Goal: Task Accomplishment & Management: Manage account settings

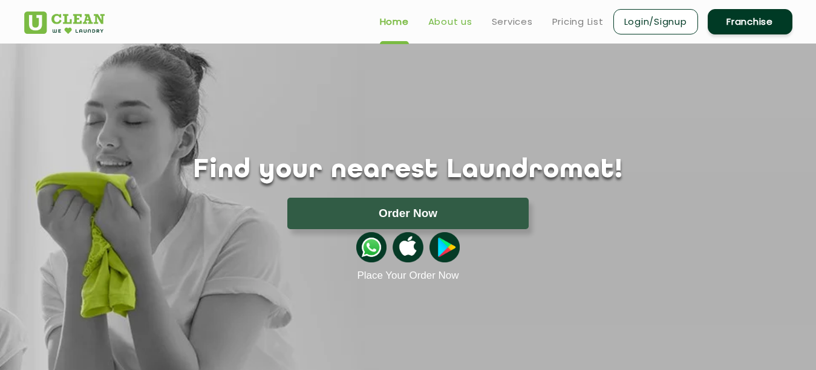
click at [441, 19] on link "About us" at bounding box center [450, 22] width 44 height 15
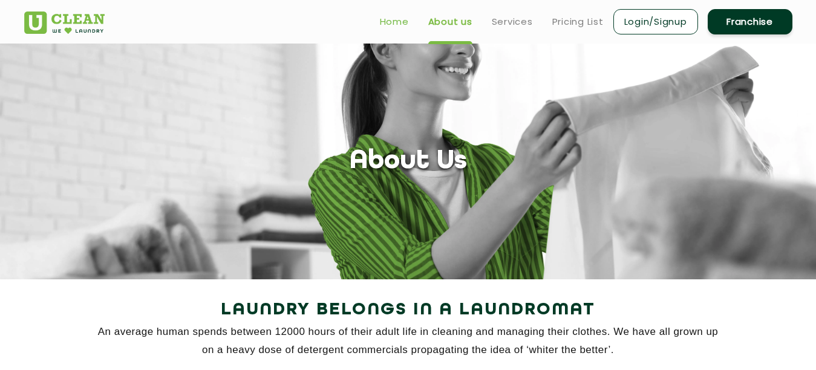
click at [399, 19] on link "Home" at bounding box center [394, 22] width 29 height 15
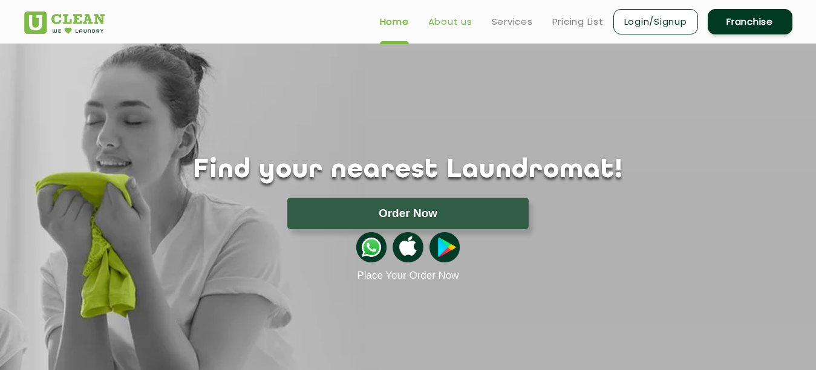
click at [442, 18] on link "About us" at bounding box center [450, 22] width 44 height 15
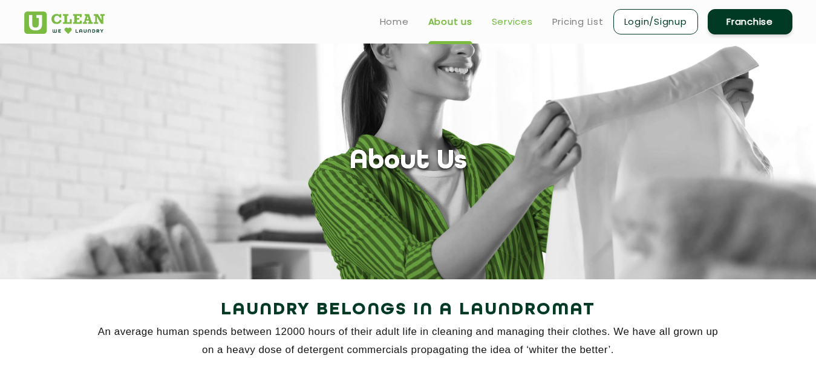
click at [496, 19] on link "Services" at bounding box center [512, 22] width 41 height 15
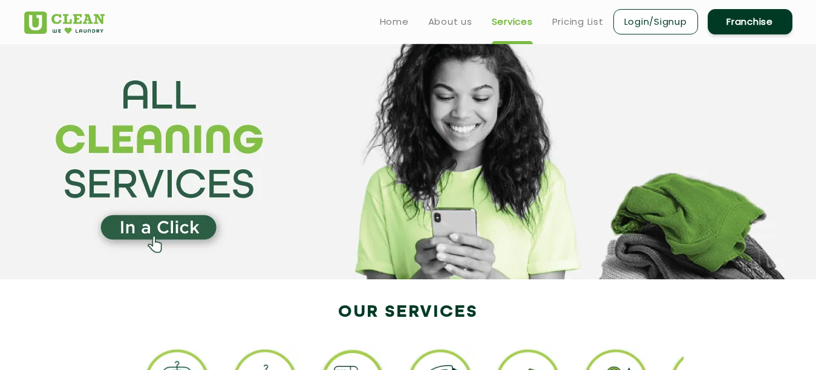
click at [166, 229] on section at bounding box center [408, 162] width 816 height 236
click at [408, 19] on link "Home" at bounding box center [394, 22] width 29 height 15
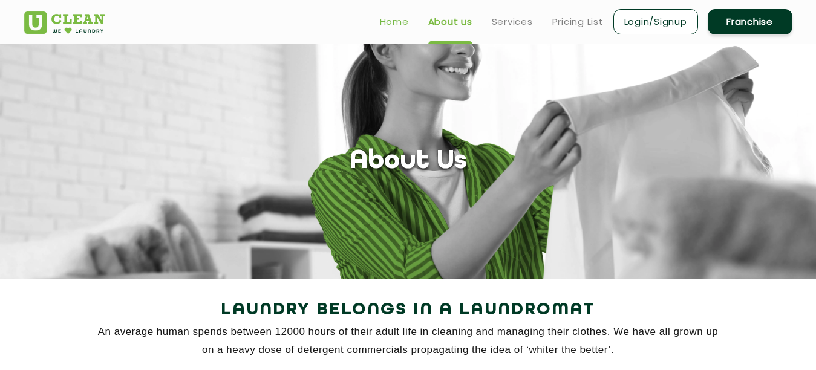
click at [400, 19] on link "Home" at bounding box center [394, 22] width 29 height 15
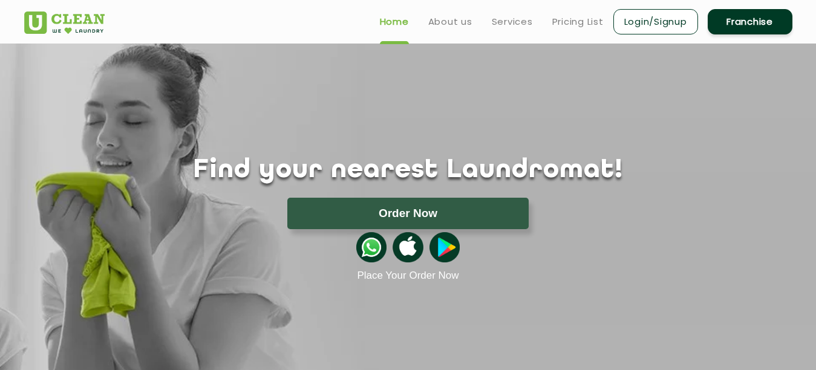
click at [659, 13] on link "Login/Signup" at bounding box center [655, 21] width 85 height 25
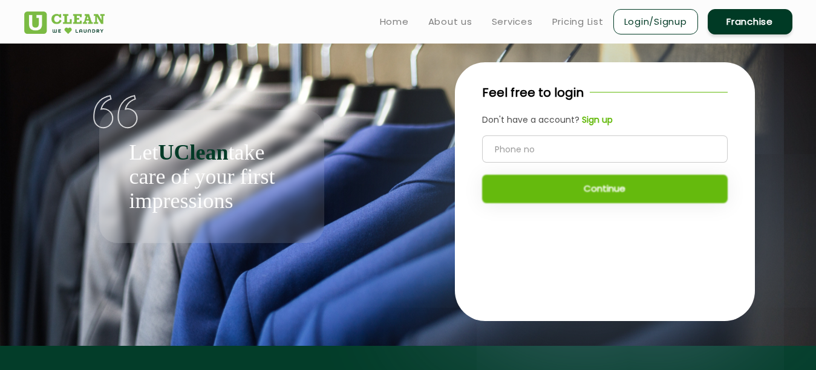
click at [517, 153] on input "tel" at bounding box center [605, 148] width 246 height 27
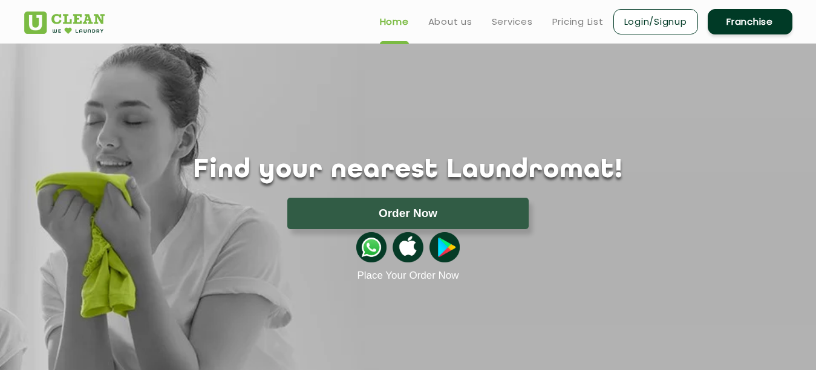
click at [745, 20] on link "Franchise" at bounding box center [750, 21] width 85 height 25
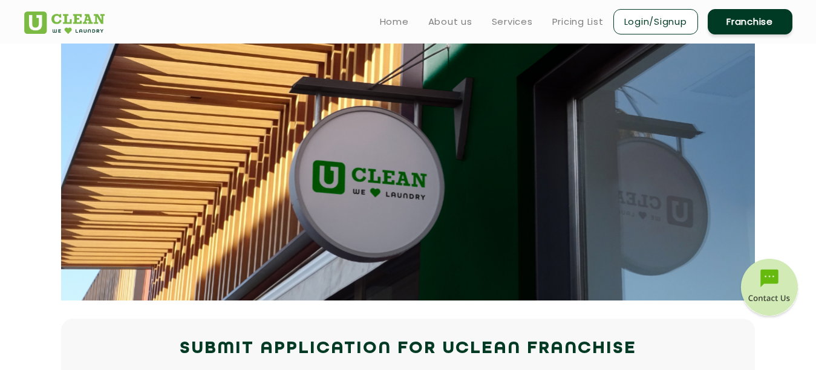
click at [647, 25] on link "Login/Signup" at bounding box center [655, 21] width 85 height 25
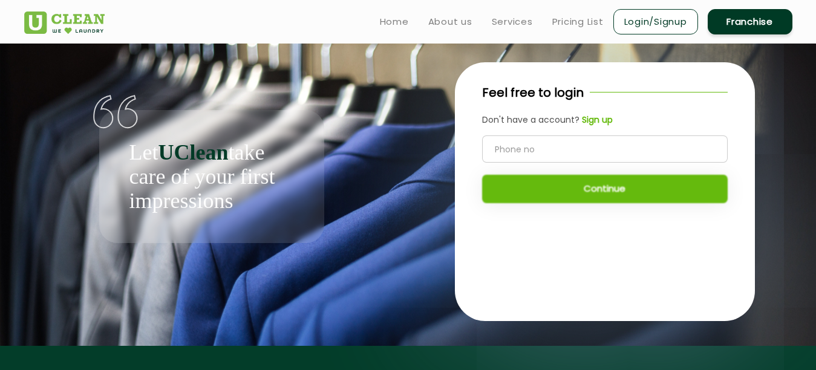
click at [645, 17] on link "Login/Signup" at bounding box center [655, 21] width 85 height 25
click at [530, 154] on input "tel" at bounding box center [605, 148] width 246 height 27
click at [592, 88] on div "Feel free to login" at bounding box center [605, 92] width 246 height 18
click at [545, 146] on input "tel" at bounding box center [605, 148] width 246 height 27
click at [545, 147] on input "tel" at bounding box center [605, 148] width 246 height 27
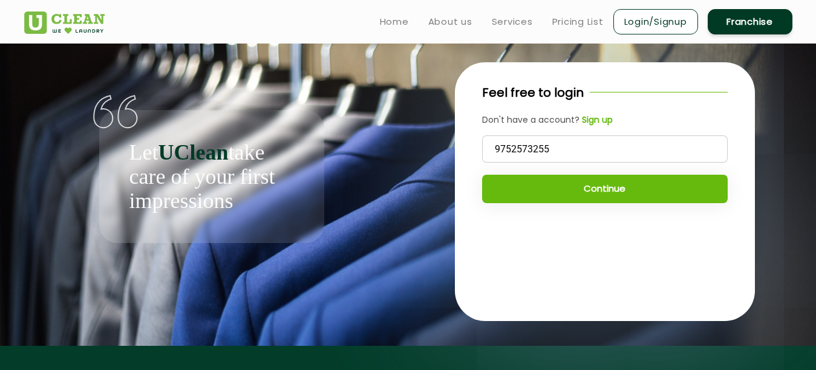
type input "9752573255"
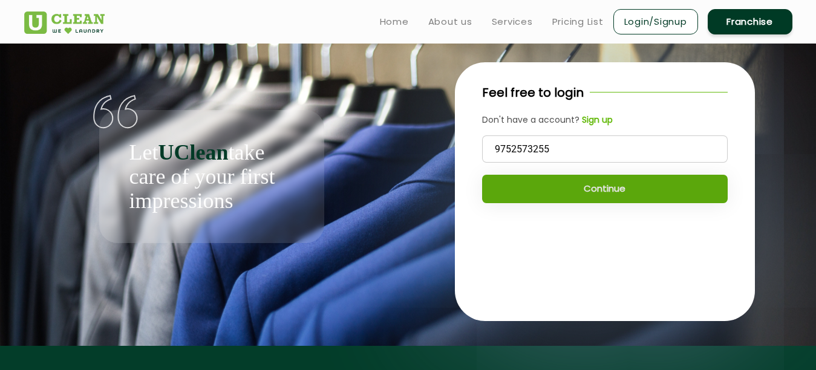
click at [559, 195] on button "Continue" at bounding box center [605, 189] width 246 height 28
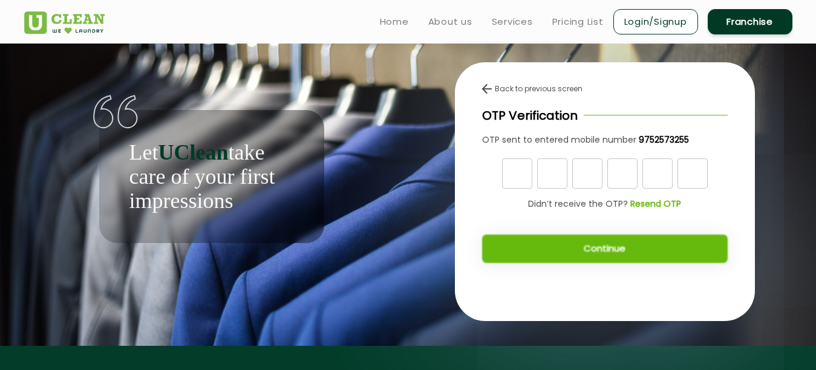
click at [659, 200] on b "Resend OTP" at bounding box center [655, 204] width 51 height 12
click at [656, 201] on b "Resend OTP" at bounding box center [655, 204] width 51 height 12
click at [513, 169] on input "text" at bounding box center [517, 173] width 30 height 30
type input "0"
type input "2"
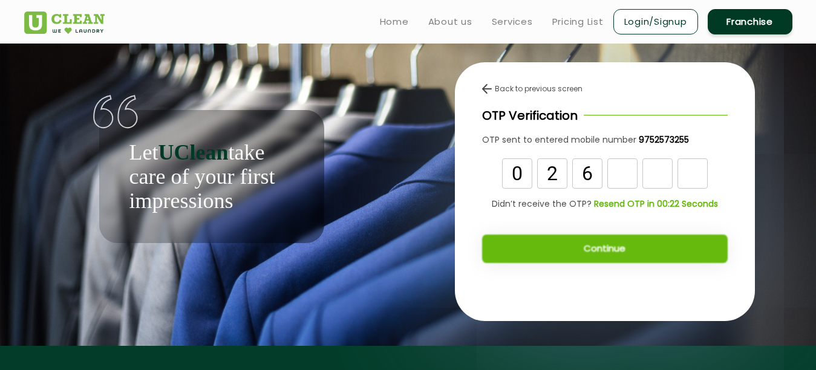
type input "6"
click at [648, 201] on b "Resend OTP" at bounding box center [655, 204] width 51 height 12
click at [525, 170] on input "text" at bounding box center [517, 173] width 30 height 30
type input "0"
type input "1"
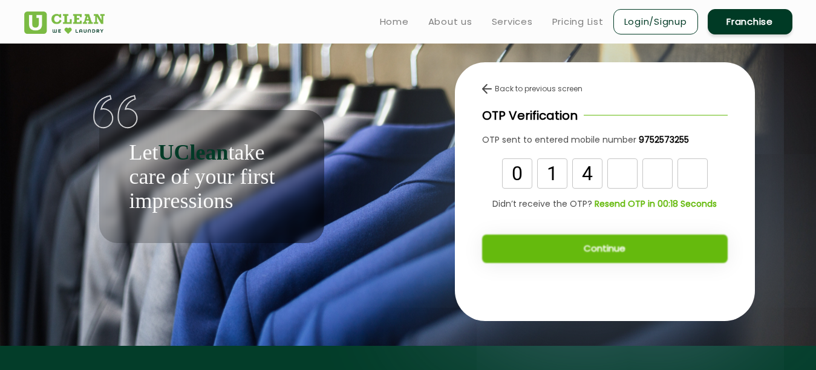
type input "4"
type input "7"
type input "0"
type input "7"
click at [607, 250] on button "Continue" at bounding box center [605, 249] width 246 height 28
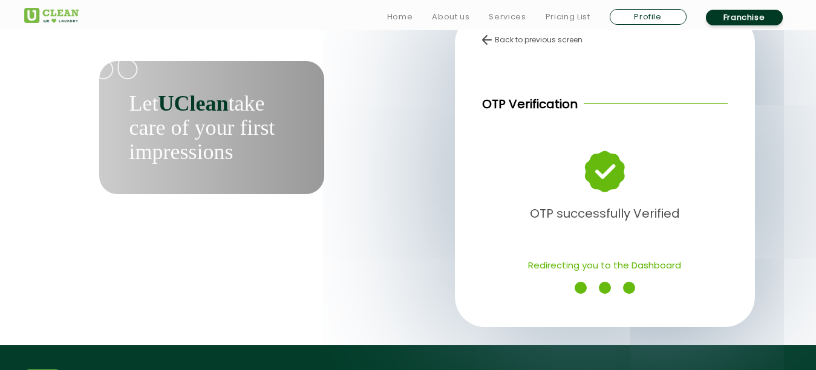
scroll to position [121, 0]
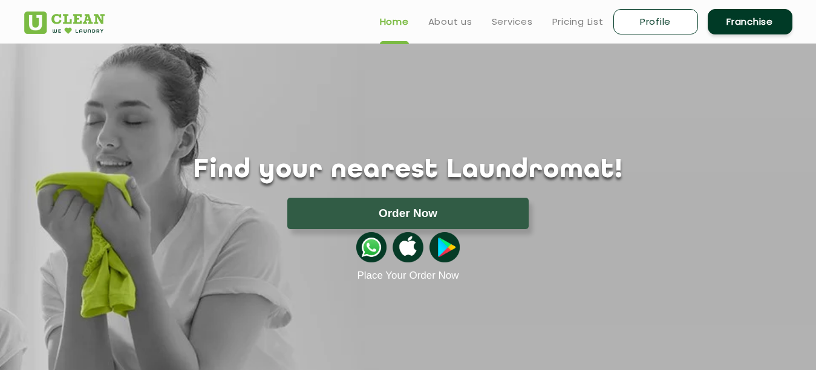
click at [740, 21] on link "Franchise" at bounding box center [750, 21] width 85 height 25
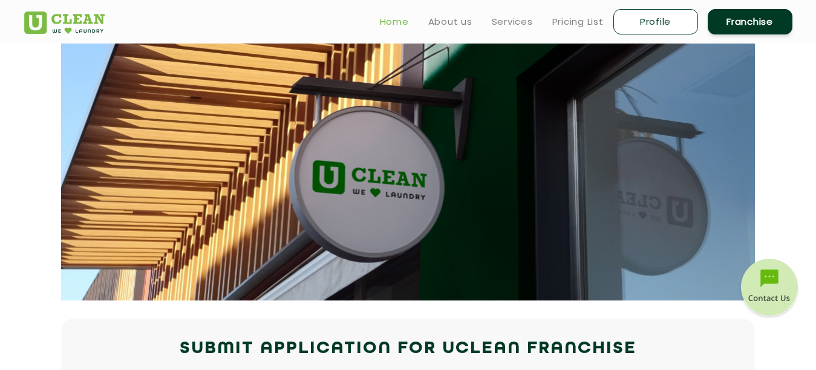
click at [395, 21] on link "Home" at bounding box center [394, 22] width 29 height 15
